Goal: Task Accomplishment & Management: Manage account settings

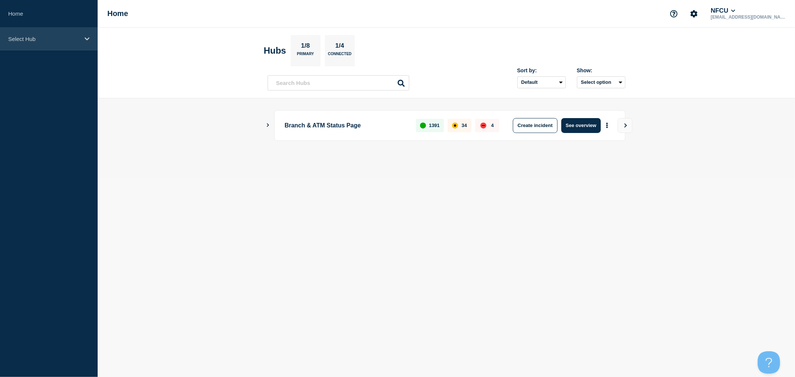
click at [55, 42] on div "Select Hub" at bounding box center [49, 39] width 98 height 23
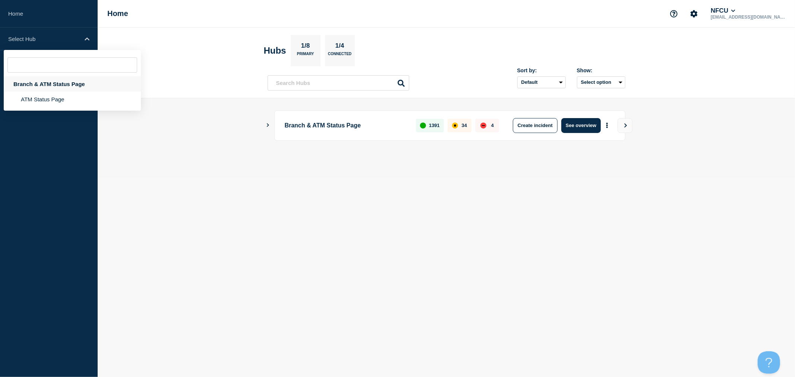
click at [54, 85] on div "Branch & ATM Status Page" at bounding box center [72, 83] width 137 height 15
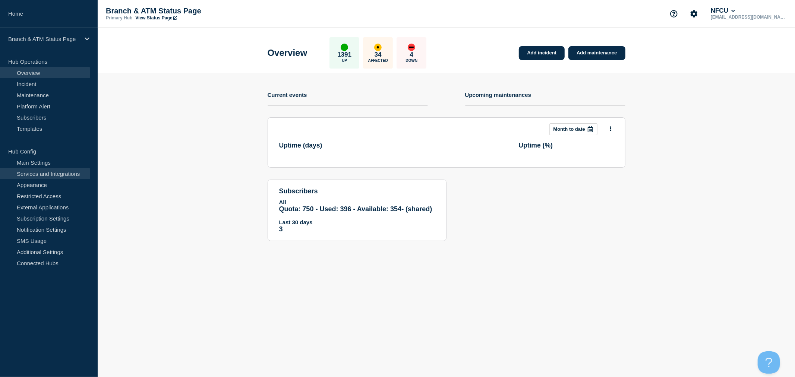
click at [69, 175] on link "Services and Integrations" at bounding box center [45, 173] width 90 height 11
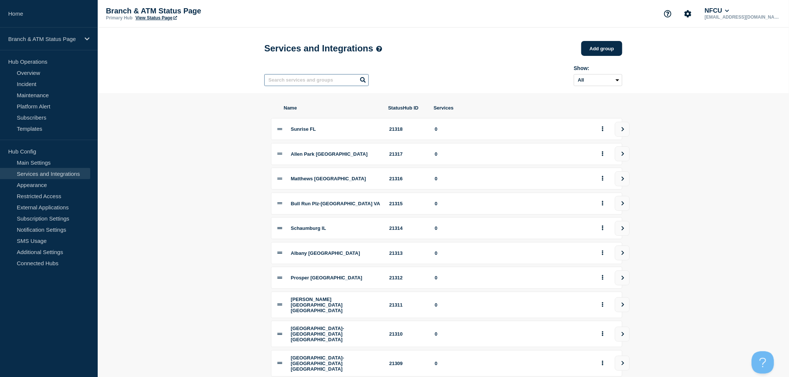
click at [312, 86] on input "text" at bounding box center [316, 80] width 104 height 12
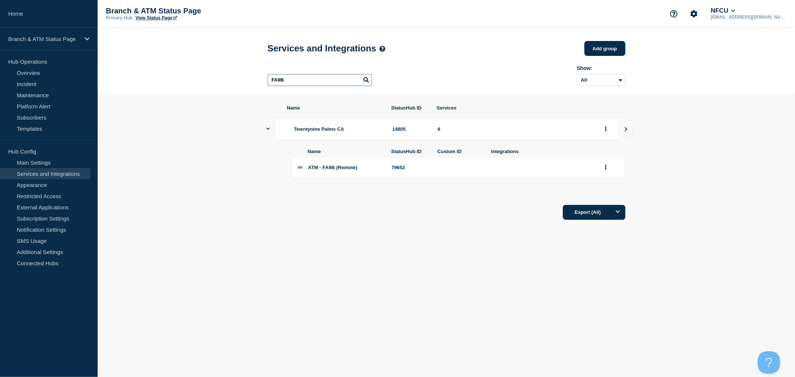
click at [312, 86] on input "FA9B" at bounding box center [320, 80] width 104 height 12
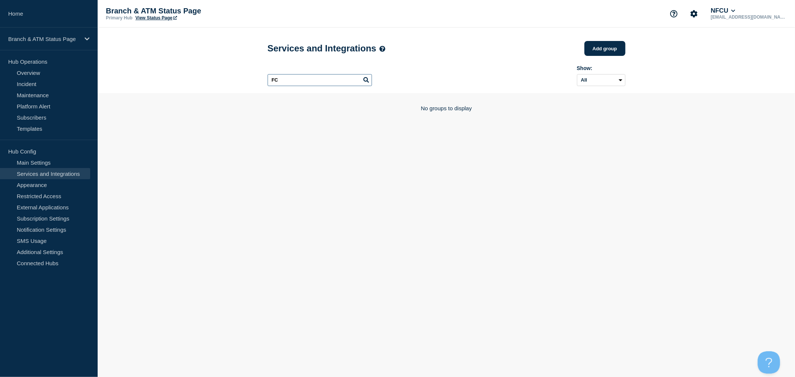
type input "F"
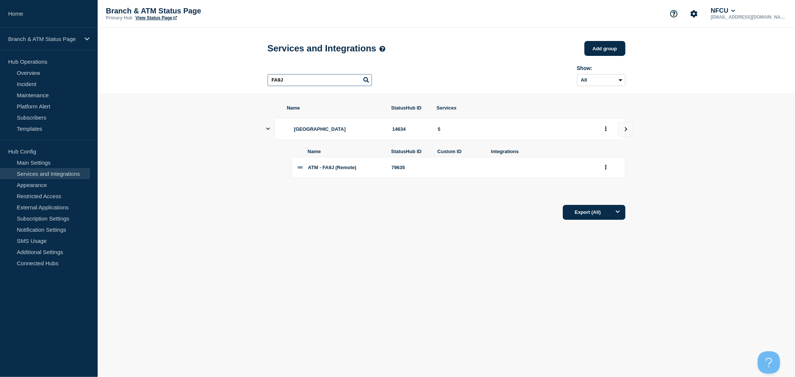
click at [312, 86] on input "FA9J" at bounding box center [320, 80] width 104 height 12
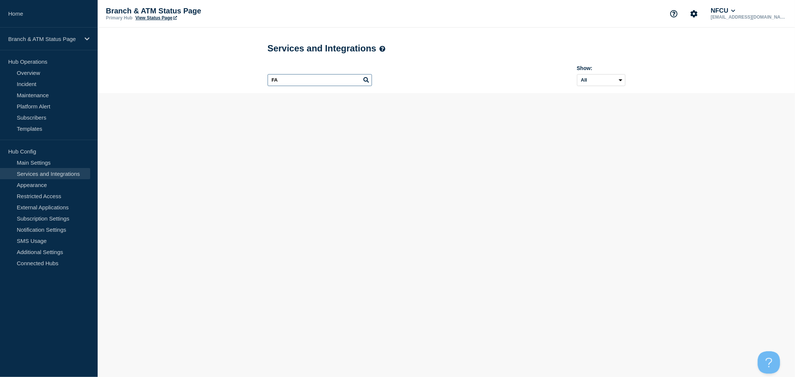
type input "F"
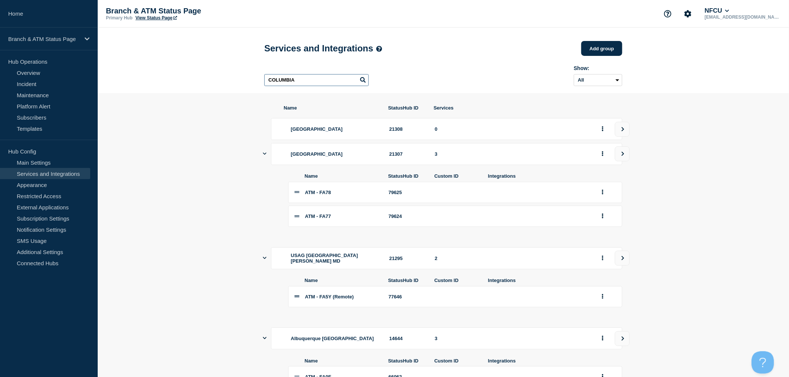
type input "COLUMBIA"
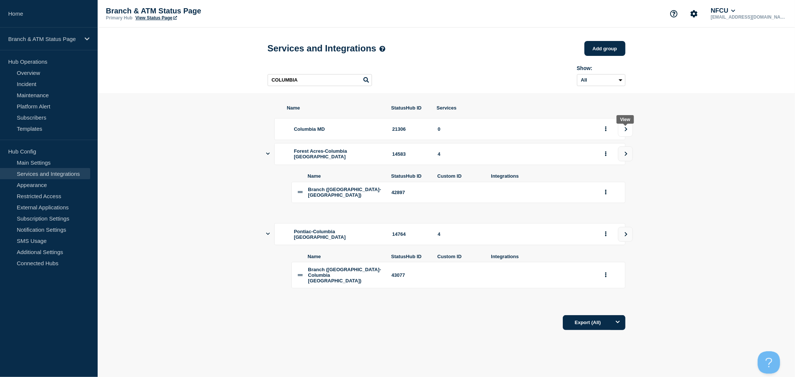
click at [629, 135] on button "view group" at bounding box center [625, 129] width 15 height 15
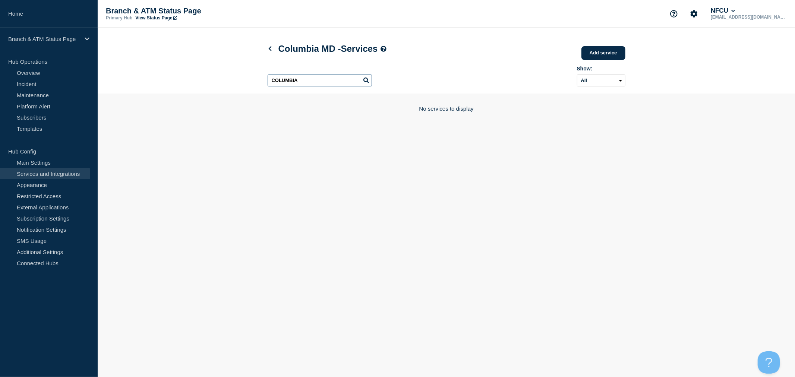
drag, startPoint x: 311, startPoint y: 84, endPoint x: 215, endPoint y: 83, distance: 95.8
click at [215, 83] on header "Columbia MD - Services Add service Here you can create & manage services that w…" at bounding box center [447, 61] width 698 height 66
click at [609, 50] on link "Add service" at bounding box center [604, 53] width 44 height 14
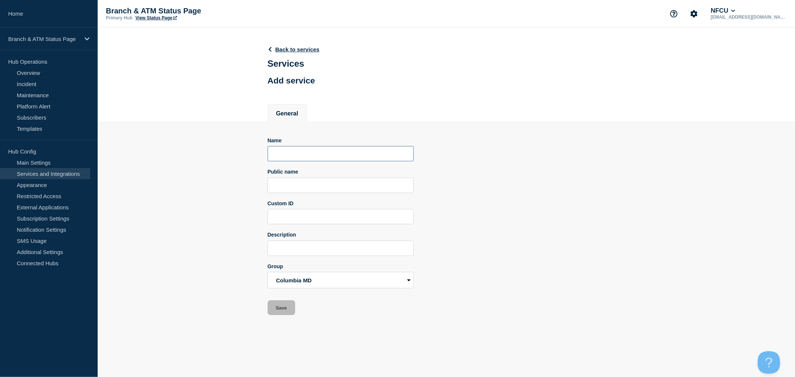
click at [321, 159] on input "Name" at bounding box center [341, 153] width 146 height 15
click at [320, 157] on input "ATM -" at bounding box center [341, 153] width 146 height 15
type input "ATM - FA7L"
click at [289, 304] on button "Save" at bounding box center [282, 308] width 28 height 15
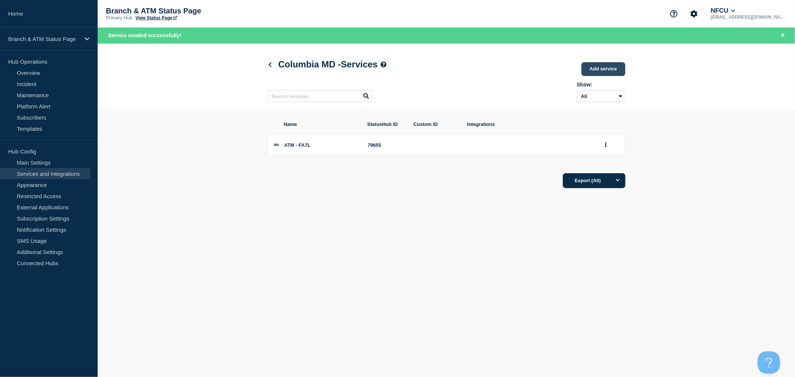
click at [615, 72] on link "Add service" at bounding box center [604, 69] width 44 height 14
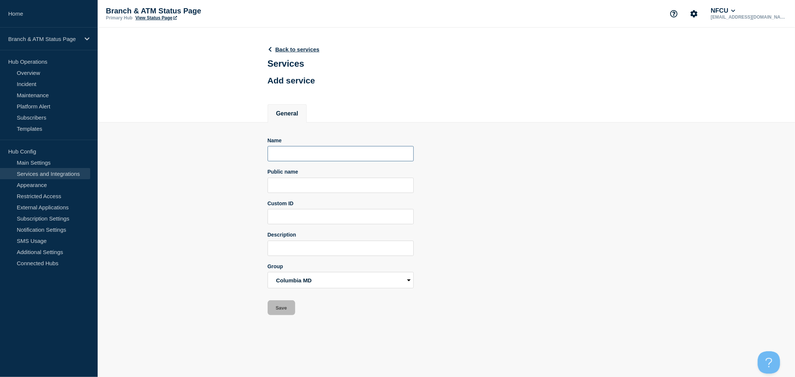
click at [312, 161] on input "Name" at bounding box center [341, 153] width 146 height 15
paste input "ATM - FA7L"
type input "ATM - FA8A"
click at [284, 312] on button "Save" at bounding box center [282, 308] width 28 height 15
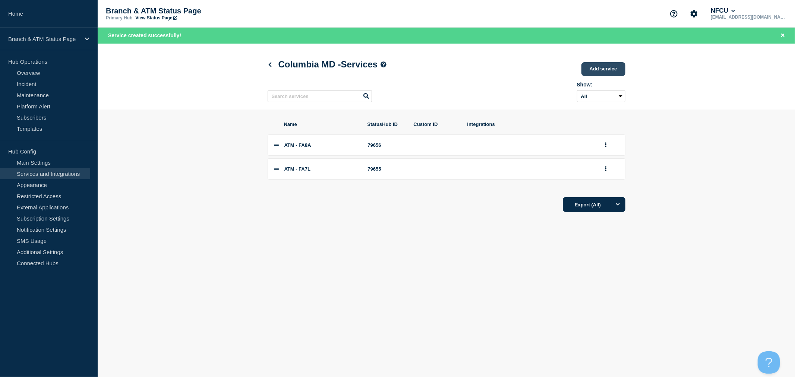
click at [603, 71] on link "Add service" at bounding box center [604, 69] width 44 height 14
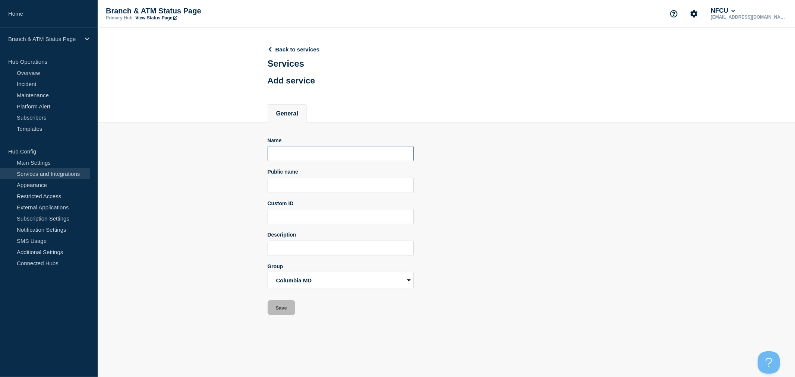
click at [334, 161] on input "Name" at bounding box center [341, 153] width 146 height 15
paste input "ATM - FA7L"
type input "ATM - FA7K (Remote)"
click at [289, 309] on button "Save" at bounding box center [282, 308] width 28 height 15
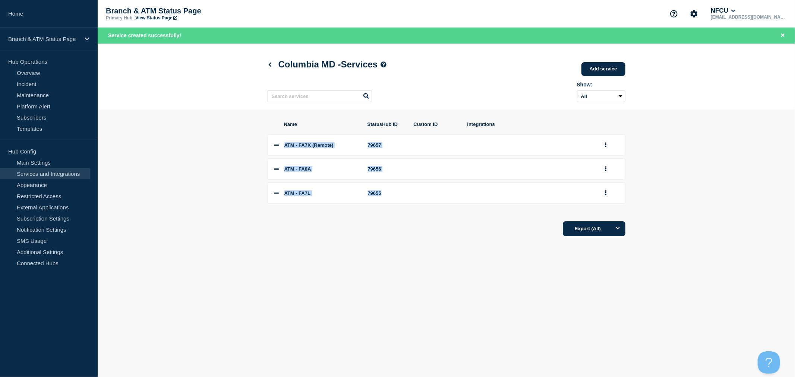
drag, startPoint x: 274, startPoint y: 152, endPoint x: 283, endPoint y: 220, distance: 68.6
click at [283, 220] on div "Name StatusHub ID Custom ID Integrations ATM - FA7K (Remote) 79657 ATM - FA8A 7…" at bounding box center [447, 180] width 358 height 116
click at [328, 244] on div "Name StatusHub ID Custom ID Integrations ATM - FA7K (Remote) 79657 ATM - FA8A 7…" at bounding box center [447, 179] width 358 height 139
click at [364, 233] on div "Export (All)" at bounding box center [447, 226] width 358 height 21
click at [322, 237] on div "Export (All)" at bounding box center [447, 226] width 358 height 21
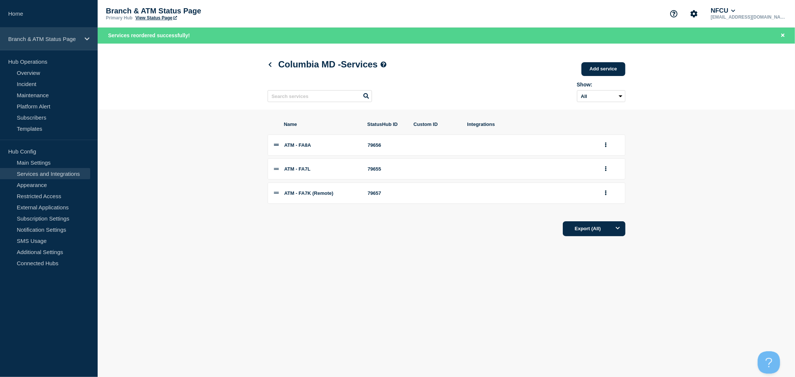
click at [70, 44] on div "Branch & ATM Status Page" at bounding box center [49, 39] width 98 height 23
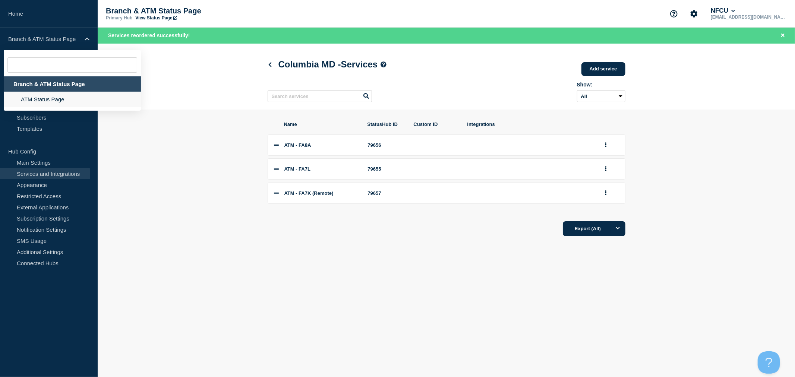
click at [62, 101] on li "ATM Status Page" at bounding box center [72, 99] width 137 height 15
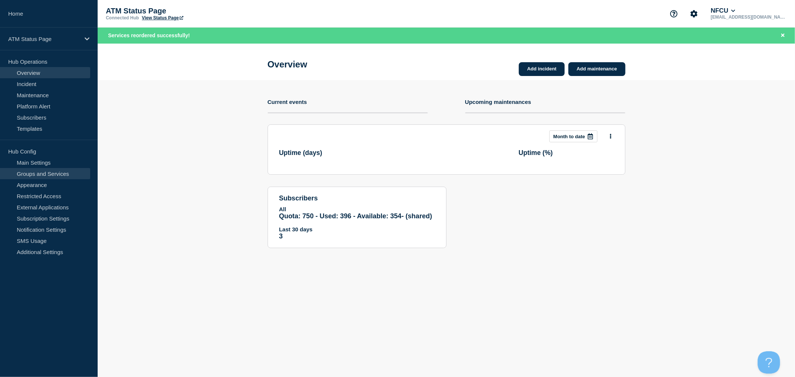
click at [49, 177] on link "Groups and Services" at bounding box center [45, 173] width 90 height 11
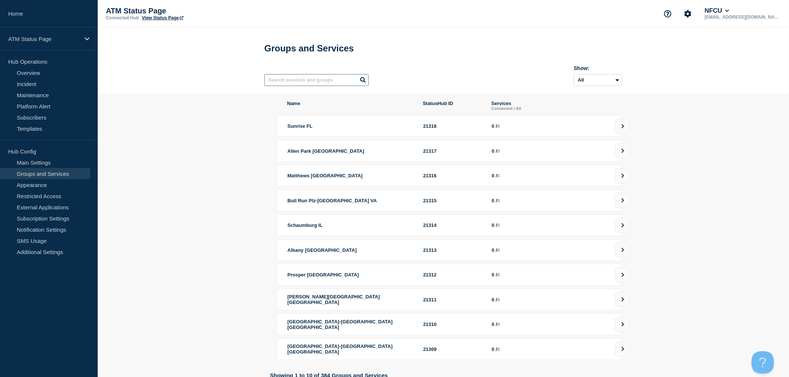
click at [319, 82] on input "text" at bounding box center [316, 80] width 104 height 12
type input "fa7k"
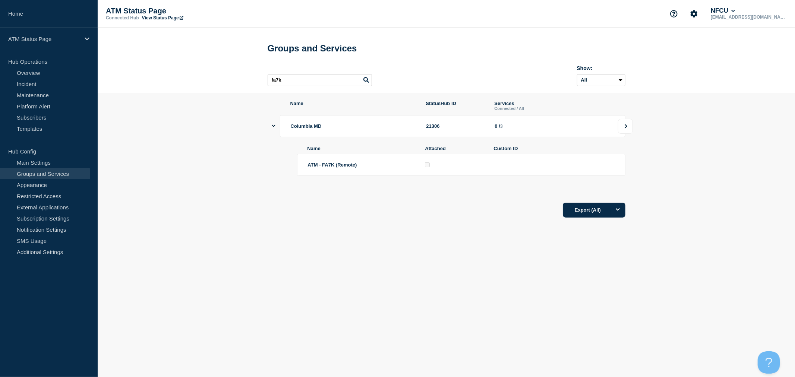
click at [626, 133] on button at bounding box center [625, 126] width 15 height 15
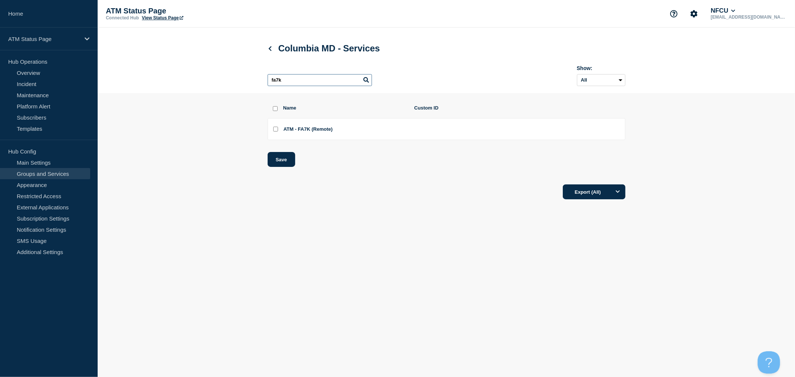
drag, startPoint x: 316, startPoint y: 86, endPoint x: 161, endPoint y: 80, distance: 155.2
click at [161, 80] on header "Columbia MD - Services fa7k Show: All Archived Non-archived" at bounding box center [447, 61] width 698 height 66
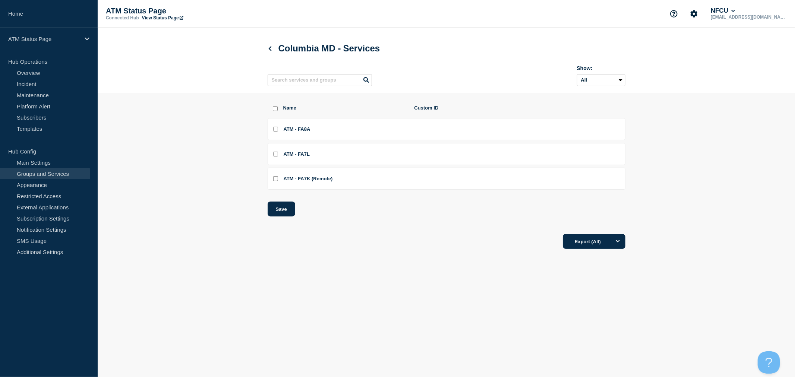
click at [274, 112] on div at bounding box center [272, 108] width 3 height 7
click at [274, 111] on input "select all checkbox" at bounding box center [275, 108] width 5 height 5
checkbox input "true"
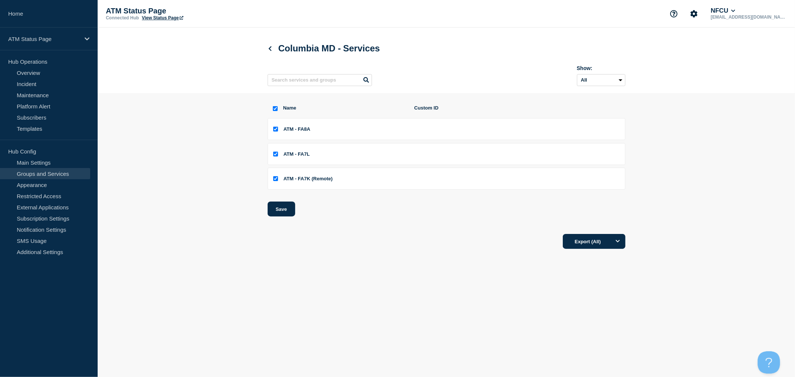
checkbox input "true"
click at [286, 213] on button "Save" at bounding box center [282, 209] width 28 height 15
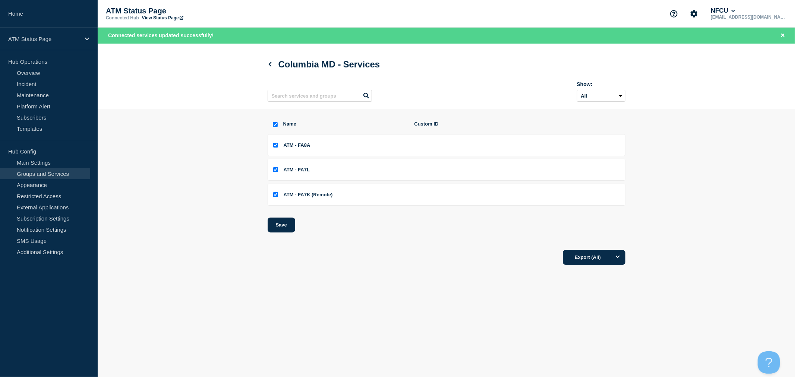
click at [415, 307] on body "Home ATM Status Page Hub Operations Overview Incident Maintenance Platform Aler…" at bounding box center [397, 188] width 795 height 377
click at [41, 75] on link "Overview" at bounding box center [45, 72] width 90 height 11
